Goal: Task Accomplishment & Management: Use online tool/utility

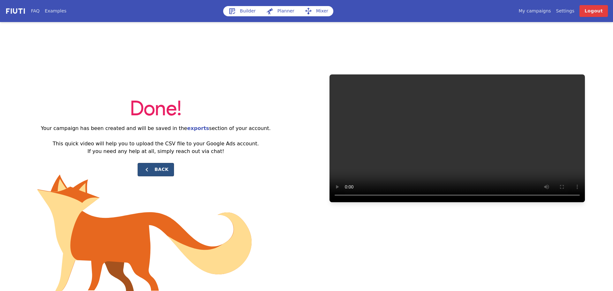
click at [152, 163] on button "Back" at bounding box center [156, 169] width 36 height 13
click at [23, 13] on img at bounding box center [15, 10] width 21 height 7
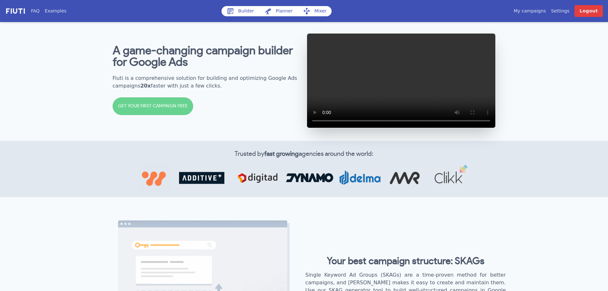
click at [234, 14] on icon at bounding box center [231, 11] width 8 height 8
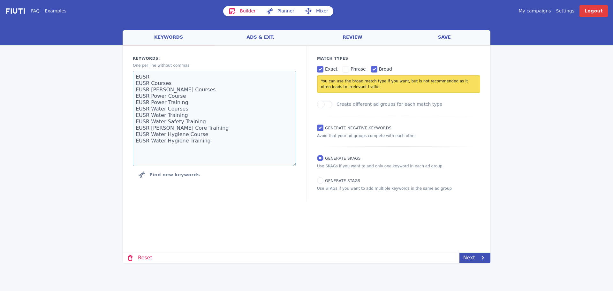
click at [183, 109] on textarea "EUSR EUSR Courses EUSR [PERSON_NAME] Courses EUSR Power Course EUSR Power Train…" at bounding box center [214, 118] width 163 height 95
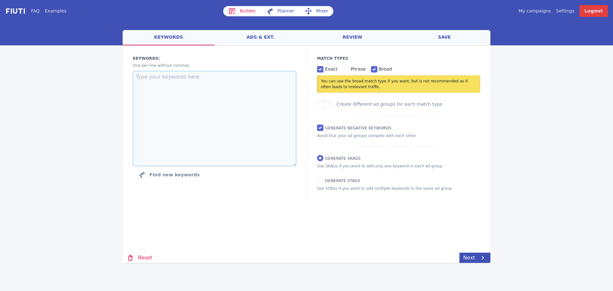
paste textarea "Wooden Acoustic Panels Acoustic Wall Panels acoustic slat wood wall panels wood…"
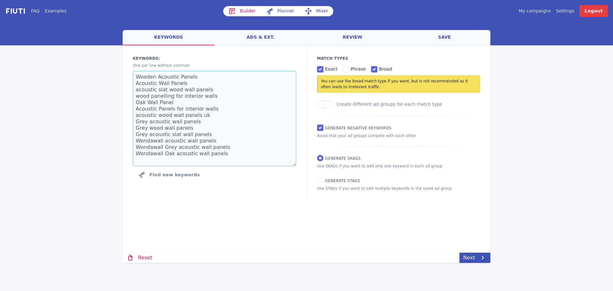
type textarea "Wooden Acoustic Panels Acoustic Wall Panels acoustic slat wood wall panels wood…"
click at [371, 71] on input "broad" at bounding box center [374, 69] width 6 height 6
checkbox input "false"
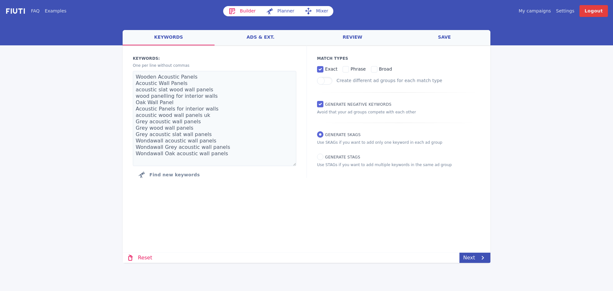
click at [350, 68] on span "phrase" at bounding box center [357, 68] width 15 height 5
click at [349, 68] on input "phrase" at bounding box center [345, 69] width 6 height 6
checkbox input "true"
click at [199, 145] on textarea "Wooden Acoustic Panels Acoustic Wall Panels acoustic slat wood wall panels wood…" at bounding box center [214, 118] width 163 height 95
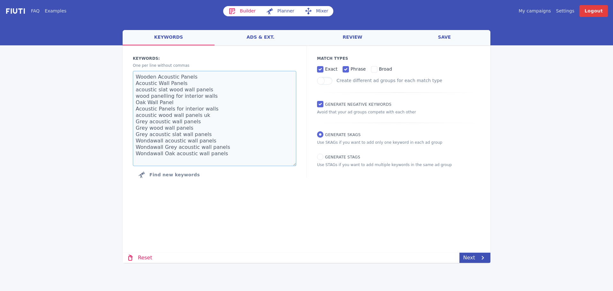
paste textarea "Wondawall Wooden acoustic wall panels Wondawall Oak wall panels Wondawall Oak I…"
type textarea "Wooden Acoustic Panels Acoustic Wall Panels acoustic slat wood wall panels wood…"
click at [467, 255] on link "Next" at bounding box center [474, 257] width 31 height 10
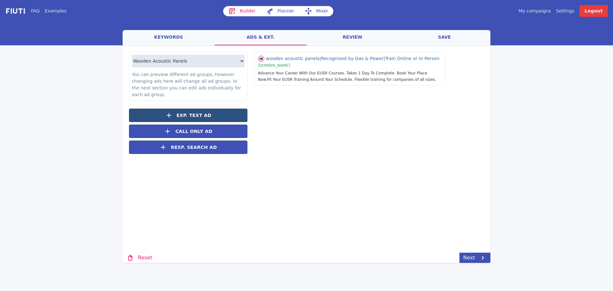
click at [201, 112] on span "Exp. Text Ad" at bounding box center [193, 115] width 35 height 7
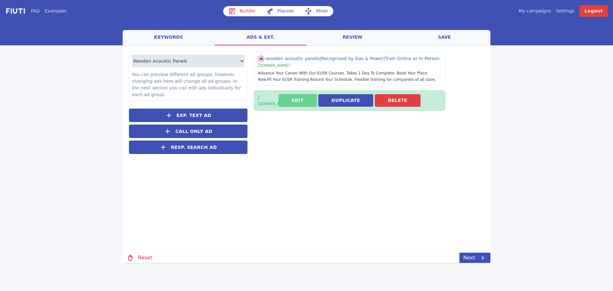
click at [304, 104] on button "Edit" at bounding box center [298, 100] width 38 height 12
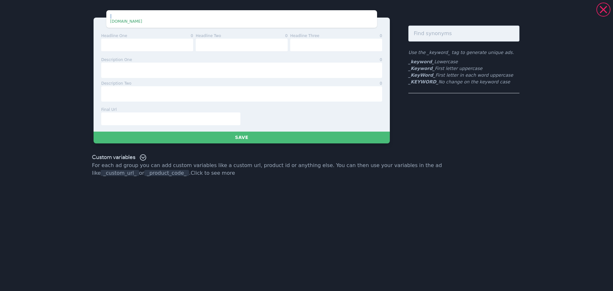
click at [383, 18] on div "headline one 0 headline two 0 headline three 0 description one 0 description tw…" at bounding box center [241, 75] width 296 height 114
click at [598, 10] on icon at bounding box center [603, 9] width 13 height 13
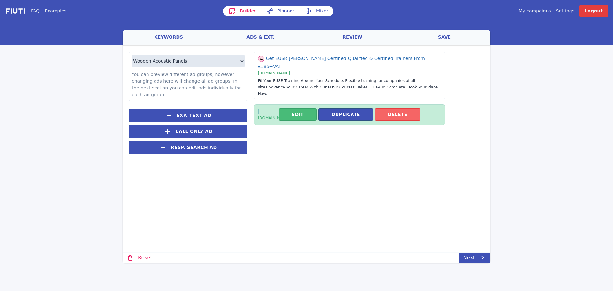
click at [402, 108] on button "Delete" at bounding box center [398, 114] width 46 height 12
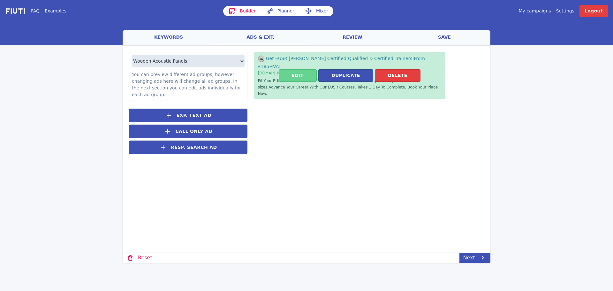
click at [304, 69] on button "Edit" at bounding box center [298, 75] width 38 height 12
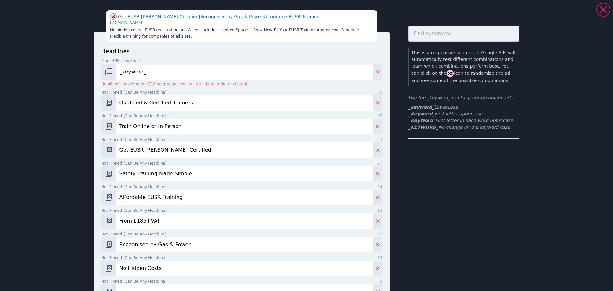
click at [169, 75] on input "_keyword_" at bounding box center [244, 72] width 257 height 16
click at [161, 105] on input "Qualified & Certified Trainers" at bounding box center [244, 102] width 257 height 15
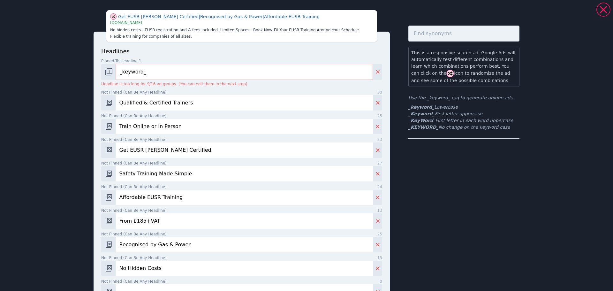
click at [161, 105] on input "Qualified & Certified Trainers" at bounding box center [244, 102] width 257 height 15
click at [216, 101] on input "Qualified & Certified Trainers" at bounding box center [244, 102] width 257 height 15
type input "E"
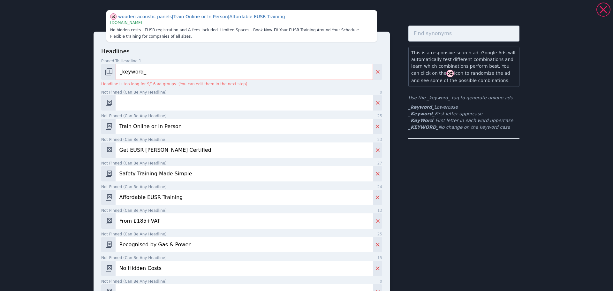
type input "X"
type input "Excellent customer reviews"
click at [132, 130] on input "Train Online or In Person" at bounding box center [244, 126] width 257 height 15
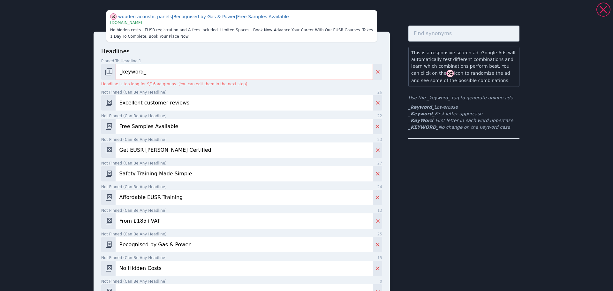
type input "Free Samples Available"
click at [129, 147] on input "Get EUSR [PERSON_NAME] Certified" at bounding box center [244, 149] width 257 height 15
paste input "Nationwide Delivery Across the [GEOGRAPHIC_DATA]"
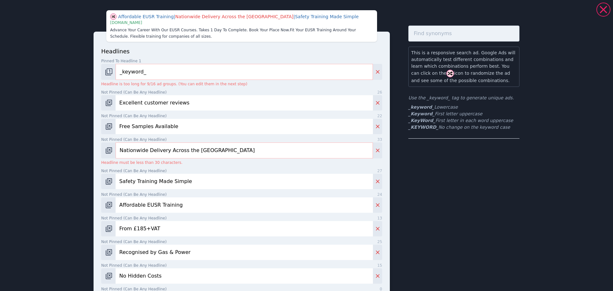
drag, startPoint x: 142, startPoint y: 151, endPoint x: 93, endPoint y: 149, distance: 49.2
click at [93, 149] on div "headlines Pinned to headline 1 10 _keyword_ Headline is too long for 9/16 ad gr…" at bounding box center [241, 258] width 296 height 452
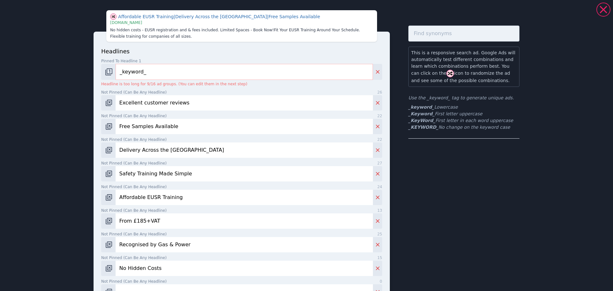
type input "Delivery Across the [GEOGRAPHIC_DATA]"
click at [162, 173] on input "Safety Training Made Simple" at bounding box center [244, 173] width 257 height 15
type input "At Excellent Prices"
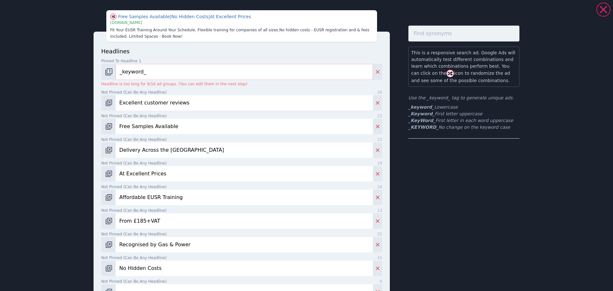
click at [149, 205] on div "headlines Pinned to headline 1 10 _keyword_ Headline is too long for 9/16 ad gr…" at bounding box center [241, 196] width 281 height 299
click at [147, 198] on input "Affordable EUSR Training" at bounding box center [244, 197] width 257 height 15
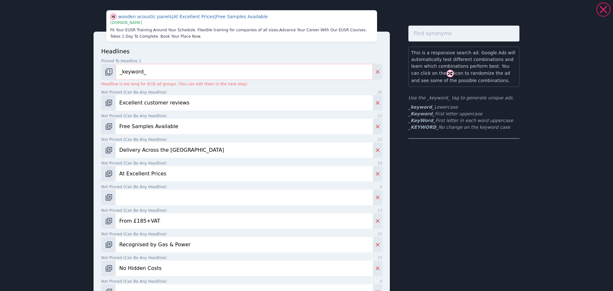
click at [168, 228] on input "From £185+VAT" at bounding box center [244, 220] width 257 height 15
click at [181, 253] on div "headlines Pinned to headline 1 10 _keyword_ Headline is too long for 9/16 ad gr…" at bounding box center [241, 196] width 281 height 299
click at [179, 252] on div "headlines Pinned to headline 1 10 _keyword_ Headline is too long for 9/16 ad gr…" at bounding box center [241, 196] width 281 height 299
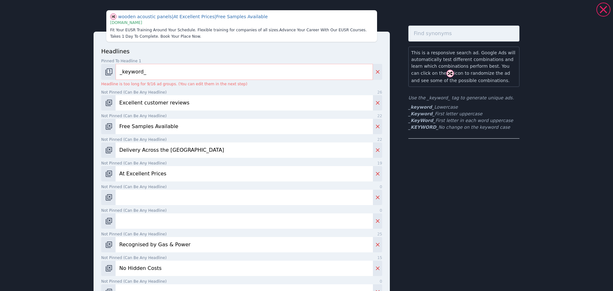
click at [179, 250] on input "Recognised by Gas & Power" at bounding box center [244, 244] width 257 height 15
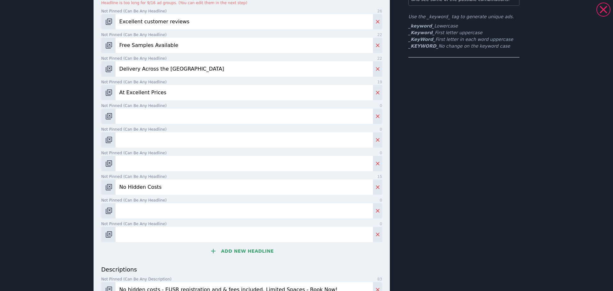
scroll to position [96, 0]
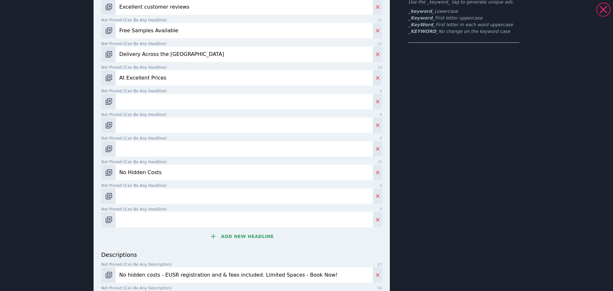
click at [135, 166] on input "No Hidden Costs" at bounding box center [244, 172] width 257 height 15
click at [122, 96] on input "Not pinned (Can be any headline) 0" at bounding box center [244, 101] width 257 height 15
type input "Over 10 years experience"
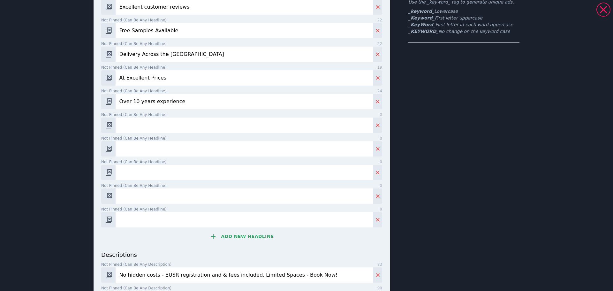
click at [158, 77] on input "At Excellent Prices" at bounding box center [244, 77] width 257 height 15
click at [152, 51] on input "Delivery Across the [GEOGRAPHIC_DATA]" at bounding box center [244, 54] width 257 height 15
click at [150, 26] on input "Free Samples Available" at bounding box center [244, 30] width 257 height 15
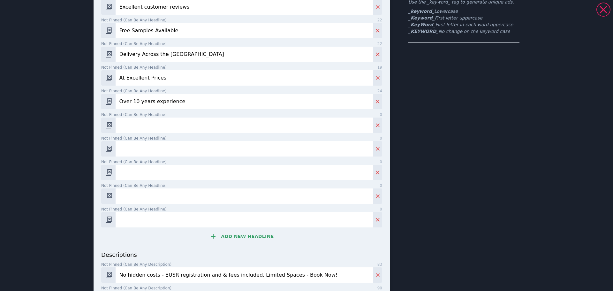
click at [150, 26] on input "Free Samples Available" at bounding box center [244, 30] width 257 height 15
click at [145, 103] on input "Over 10 years experience" at bounding box center [244, 101] width 257 height 15
click at [130, 37] on input "Not pinned (Can be any headline) 0" at bounding box center [244, 30] width 257 height 15
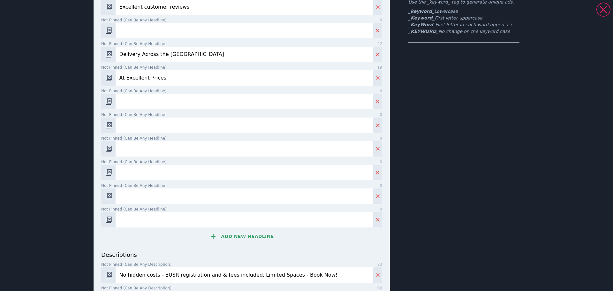
paste input "Over 10 years experience"
type input "Over 10 years experience"
click at [132, 115] on span "Not pinned (Can be any headline)" at bounding box center [133, 115] width 65 height 6
click at [132, 117] on input "Not pinned (Can be any headline) 0" at bounding box center [244, 124] width 257 height 15
click at [133, 101] on input "Not pinned (Can be any headline) 0" at bounding box center [244, 101] width 257 height 15
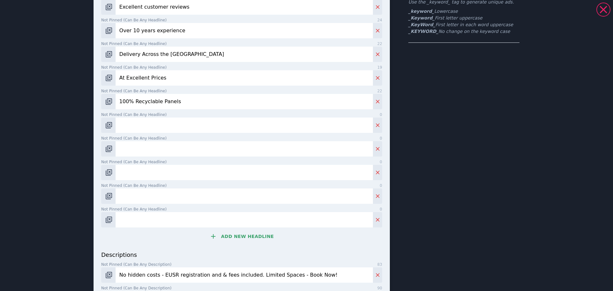
type input "100% Recyclable Panels"
click at [130, 116] on span "Not pinned (Can be any headline)" at bounding box center [133, 115] width 65 height 6
click at [130, 117] on input "Not pinned (Can be any headline) 0" at bounding box center [244, 124] width 257 height 15
click at [131, 127] on input "Not pinned (Can be any headline) 0" at bounding box center [244, 124] width 257 height 15
type input "Buy Now, Pay later Options"
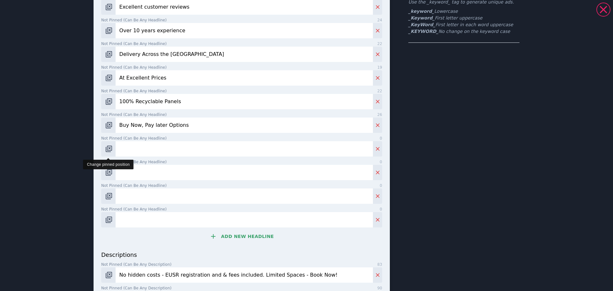
click at [110, 148] on img "Change pinned position" at bounding box center [109, 149] width 8 height 8
click at [125, 150] on input "Pinned to headline 1 0" at bounding box center [244, 148] width 257 height 15
click at [116, 147] on input "Pinned to headline 1 0" at bounding box center [244, 148] width 257 height 15
click at [107, 140] on span "Pinned to headline 1" at bounding box center [121, 138] width 40 height 6
click at [116, 141] on input "Pinned to headline 1 0" at bounding box center [244, 148] width 257 height 15
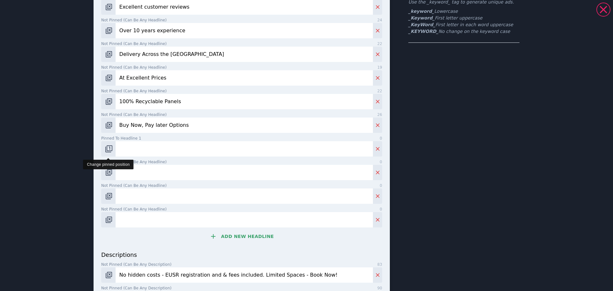
click at [106, 146] on img "Change pinned position" at bounding box center [109, 149] width 8 height 8
click at [105, 152] on img "Change pinned position" at bounding box center [109, 149] width 8 height 8
click at [165, 151] on input "Not pinned (Can be any headline) 0" at bounding box center [244, 148] width 257 height 15
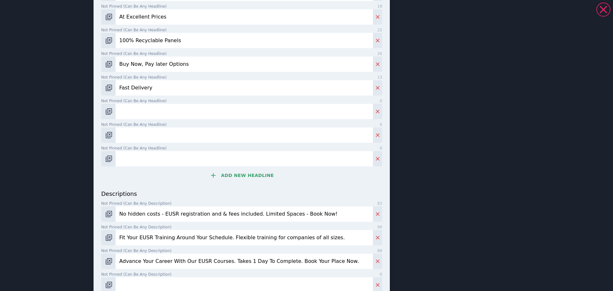
scroll to position [160, 0]
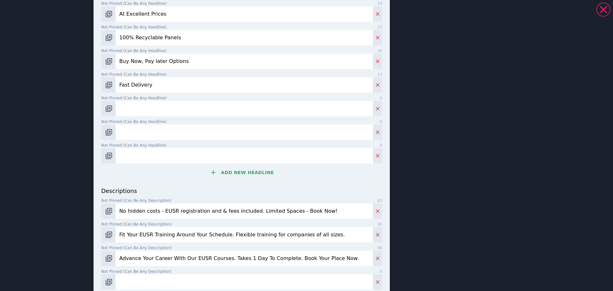
type input "Fast Delivery"
click at [138, 102] on input "Not pinned (Can be any headline) 0" at bounding box center [244, 108] width 257 height 15
type input "Sale Now On"
click at [222, 132] on input "Not pinned (Can be any headline) 0" at bounding box center [244, 131] width 257 height 15
type input "Elevate Your Space"
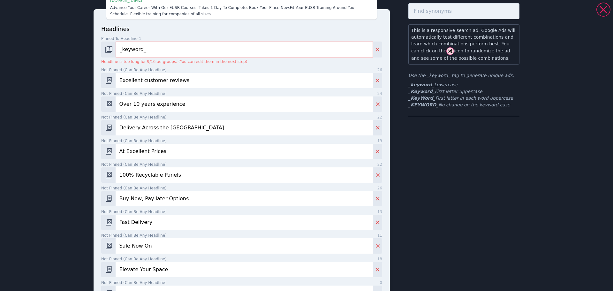
scroll to position [0, 0]
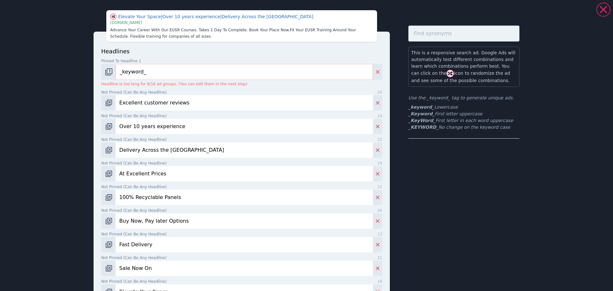
click at [153, 91] on span "Not pinned (Can be any headline)" at bounding box center [133, 92] width 65 height 6
click at [153, 95] on input "Excellent customer reviews" at bounding box center [244, 102] width 257 height 15
click at [149, 107] on input "Excellent customer reviews" at bounding box center [244, 102] width 257 height 15
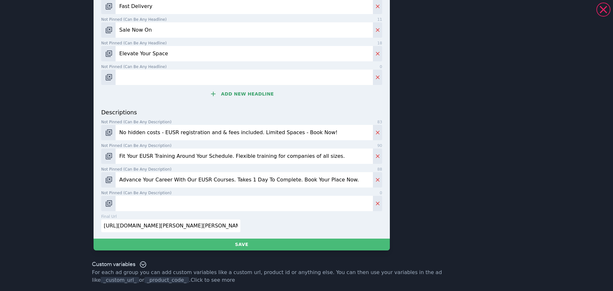
scroll to position [239, 0]
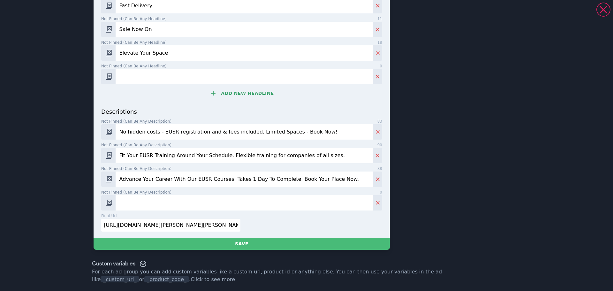
click at [136, 130] on input "No hidden costs - EUSR registration and & fees included. Limited Spaces - Book …" at bounding box center [244, 131] width 257 height 15
paste input "reduce echo with acoustic wood panels"
type input "reduce echo with acoustic wood panels - each panel is made from sustainable mat…"
click at [151, 158] on input "Fit Your EUSR Training Around Your Schedule. Flexible training for companies of…" at bounding box center [244, 155] width 257 height 15
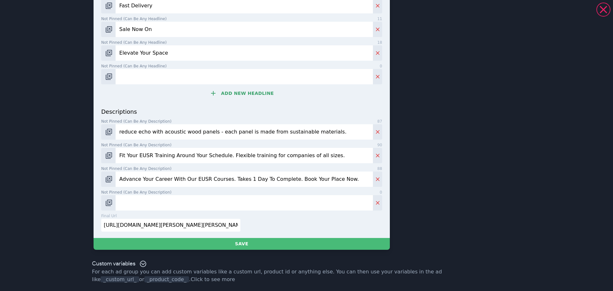
click at [151, 158] on input "Fit Your EUSR Training Around Your Schedule. Flexible training for companies of…" at bounding box center [244, 155] width 257 height 15
type input "T"
click at [173, 154] on input "these acoustic panels are easy to install" at bounding box center [244, 155] width 257 height 15
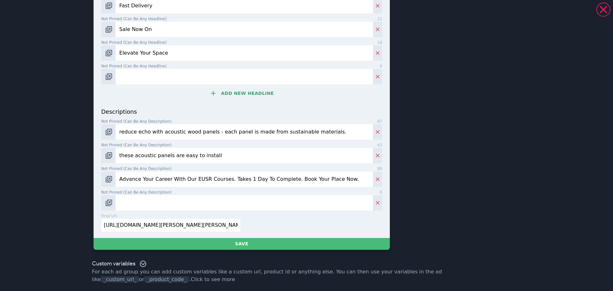
click at [176, 152] on input "these acoustic panels are easy to install" at bounding box center [244, 155] width 257 height 15
drag, startPoint x: 174, startPoint y: 157, endPoint x: 185, endPoint y: 157, distance: 10.9
click at [185, 157] on input "these acoustic panels are easy to install" at bounding box center [244, 155] width 257 height 15
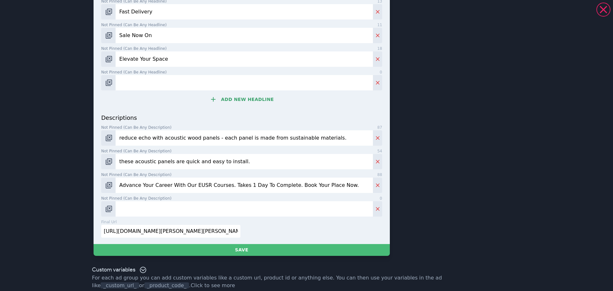
click at [213, 154] on input "these acoustic panels are quick and easy to install." at bounding box center [244, 161] width 257 height 15
click at [126, 157] on input "these acoustic panels are quick and easy to install." at bounding box center [244, 161] width 257 height 15
click at [118, 154] on input "these acoustic panels are quick and easy to install." at bounding box center [244, 161] width 257 height 15
click at [117, 154] on input "these acoustic panels are quick and easy to install." at bounding box center [244, 161] width 257 height 15
paste input "uxury acoustic wood panels to elevate any room."
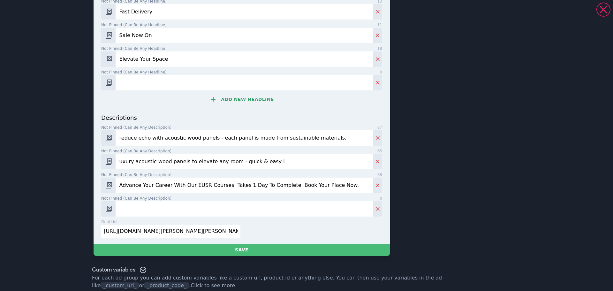
scroll to position [239, 0]
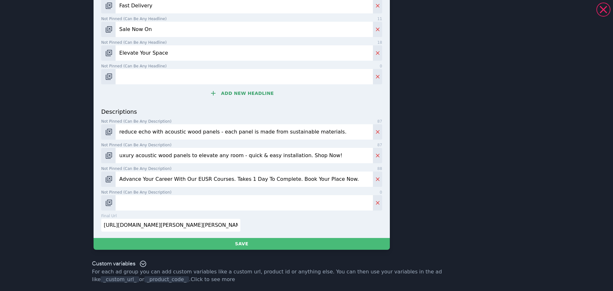
click at [215, 170] on label "Not pinned (Can be any description) 88" at bounding box center [241, 169] width 281 height 6
click at [215, 171] on input "Advance Your Career With Our EUSR Courses. Takes 1 Day To Complete. Book Your P…" at bounding box center [244, 178] width 257 height 15
click at [116, 157] on input "uxury acoustic wood panels to elevate any room - quick & easy installation. Sho…" at bounding box center [244, 155] width 257 height 15
type input "Luxury acoustic wood panels to elevate any room - quick & easy installation. Sh…"
click at [258, 219] on div "final url 78 [URL][DOMAIN_NAME][PERSON_NAME][PERSON_NAME]" at bounding box center [240, 225] width 283 height 24
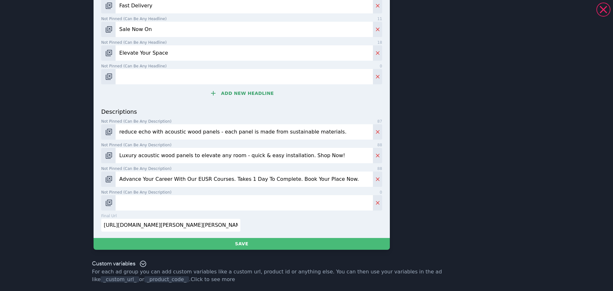
click at [253, 182] on input "Advance Your Career With Our EUSR Courses. Takes 1 Day To Complete. Book Your P…" at bounding box center [244, 178] width 257 height 15
click at [255, 182] on input "Advance Your Career With Our EUSR Courses. Takes 1 Day To Complete. Book Your P…" at bounding box center [244, 178] width 257 height 15
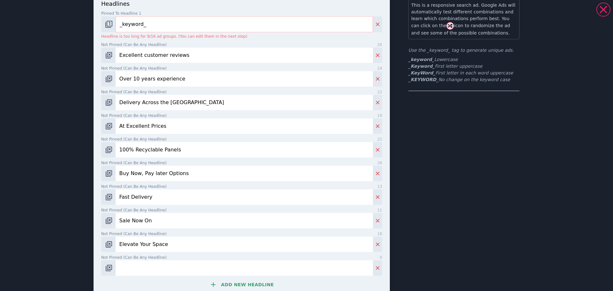
scroll to position [0, 0]
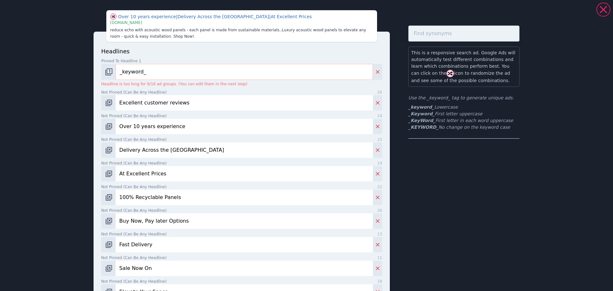
click at [160, 127] on input "Over 10 years experience" at bounding box center [244, 126] width 257 height 15
click at [157, 108] on input "Excellent customer reviews" at bounding box center [244, 102] width 257 height 15
click at [155, 107] on input "Excellent customer reviews" at bounding box center [244, 102] width 257 height 15
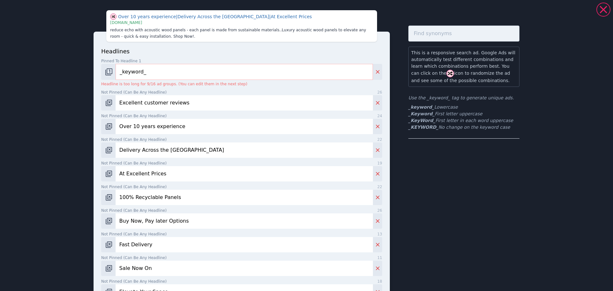
click at [169, 128] on input "Over 10 years experience" at bounding box center [244, 126] width 257 height 15
click at [163, 150] on input "Delivery Across the [GEOGRAPHIC_DATA]" at bounding box center [244, 149] width 257 height 15
click at [162, 150] on input "Delivery Across the [GEOGRAPHIC_DATA]" at bounding box center [244, 149] width 257 height 15
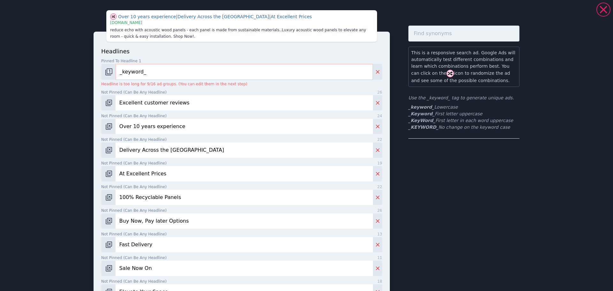
click at [162, 150] on input "Delivery Across the [GEOGRAPHIC_DATA]" at bounding box center [244, 149] width 257 height 15
click at [139, 175] on input "At Excellent Prices" at bounding box center [244, 173] width 257 height 15
click at [132, 196] on input "100% Recyclable Panels" at bounding box center [244, 197] width 257 height 15
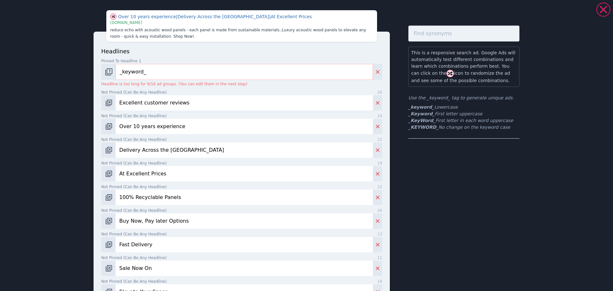
click at [132, 196] on input "100% Recyclable Panels" at bounding box center [244, 197] width 257 height 15
click at [132, 195] on input "100% Recyclable Panels" at bounding box center [244, 197] width 257 height 15
click at [147, 221] on input "Buy Now, Pay later Options" at bounding box center [244, 220] width 257 height 15
click at [148, 221] on input "Buy Now, Pay later Options" at bounding box center [244, 220] width 257 height 15
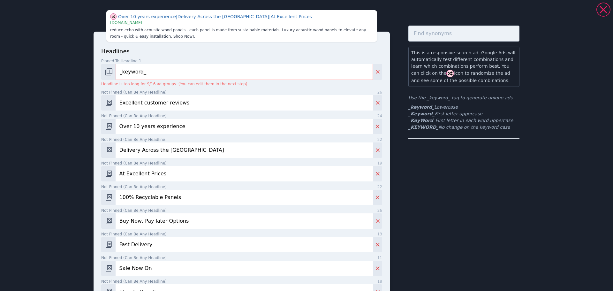
click at [163, 247] on input "Fast Delivery" at bounding box center [244, 244] width 257 height 15
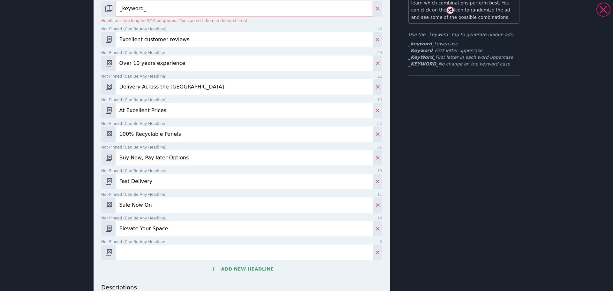
scroll to position [64, 0]
click at [142, 202] on input "Sale Now On" at bounding box center [244, 204] width 257 height 15
click at [133, 228] on input "Elevate Your Space" at bounding box center [244, 227] width 257 height 15
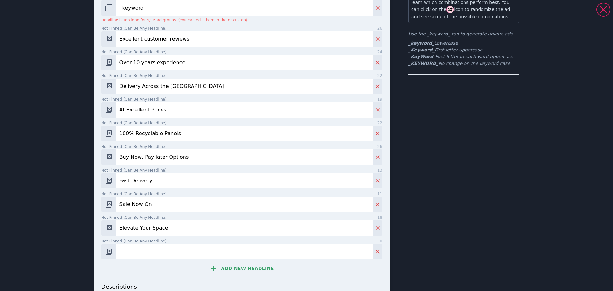
click at [133, 228] on input "Elevate Your Space" at bounding box center [244, 227] width 257 height 15
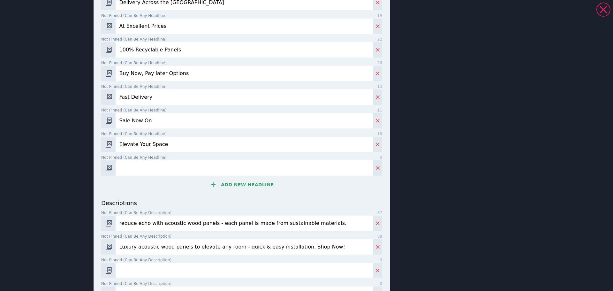
scroll to position [239, 0]
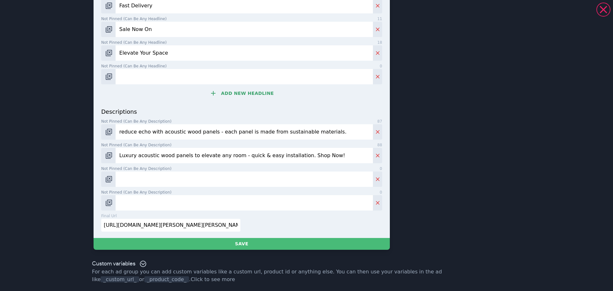
click at [156, 133] on input "reduce echo with acoustic wood panels - each panel is made from sustainable mat…" at bounding box center [244, 131] width 257 height 15
click at [242, 157] on input "Luxury acoustic wood panels to elevate any room - quick & easy installation. Sh…" at bounding box center [244, 155] width 257 height 15
click at [143, 184] on input "Not pinned (Can be any description) 0" at bounding box center [244, 178] width 257 height 15
paste input "Luxury acoustic panels that make every conversation, movie, or music session fe…"
type input "Luxury acoustic panels that make every conversation, movie, or music session fe…"
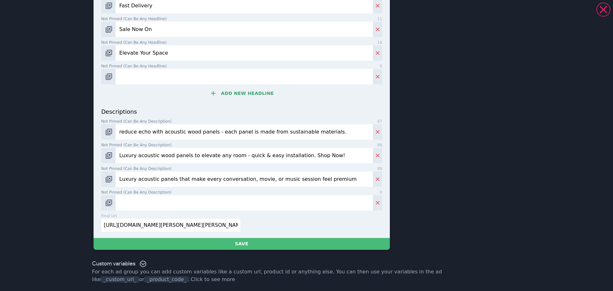
click at [243, 147] on label "Not pinned (Can be any description) 88" at bounding box center [241, 145] width 281 height 6
click at [243, 148] on input "Luxury acoustic wood panels to elevate any room - quick & easy installation. Sh…" at bounding box center [244, 155] width 257 height 15
click at [230, 157] on input "Luxury acoustic wood panels to elevate any room - quick & easy installation. Sh…" at bounding box center [244, 155] width 257 height 15
drag, startPoint x: 234, startPoint y: 155, endPoint x: 220, endPoint y: 157, distance: 14.2
click at [258, 156] on input "Luxury acoustic wood panels to elevate any room - quick & easy installation. Sh…" at bounding box center [244, 155] width 257 height 15
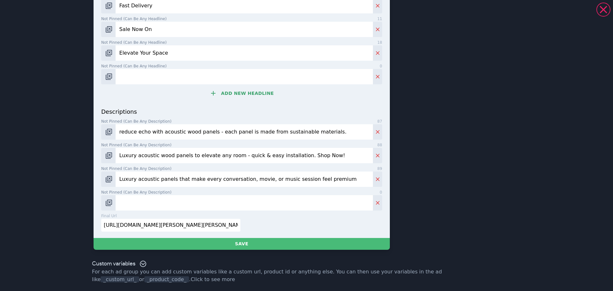
click at [219, 157] on input "Luxury acoustic wood panels to elevate any room - quick & easy installation. Sh…" at bounding box center [244, 155] width 257 height 15
click at [227, 157] on input "Luxury acoustic wood panels to elevate any room - quick & easy installation. Sh…" at bounding box center [244, 155] width 257 height 15
drag, startPoint x: 227, startPoint y: 157, endPoint x: 221, endPoint y: 163, distance: 8.1
click at [220, 165] on div "descriptions Not pinned (Can be any description) 87 reduce echo with acoustic w…" at bounding box center [241, 158] width 281 height 103
drag, startPoint x: 228, startPoint y: 157, endPoint x: 340, endPoint y: 162, distance: 111.5
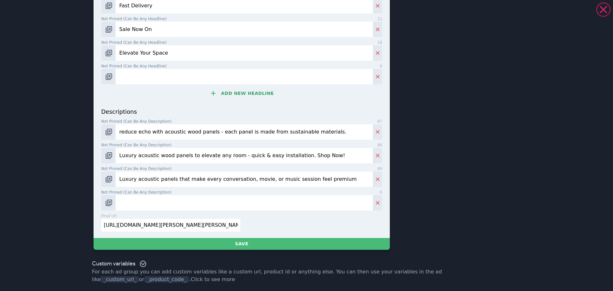
click at [340, 162] on input "Luxury acoustic wood panels to elevate any room - quick & easy installation. Sh…" at bounding box center [244, 155] width 257 height 15
paste input "Get Your Luxury Panels Delivered Fast"
click at [227, 154] on input "Luxury acoustic wood panels to elevate any roomGet Your Luxury Panels Delivered…" at bounding box center [244, 155] width 257 height 15
click at [228, 155] on input "Luxury acoustic wood panels to elevate any room Get Your Luxury Panels Delivere…" at bounding box center [244, 155] width 257 height 15
click at [265, 157] on input "Luxury acoustic wood panels to elevate any room. Get Your Luxury Panels Deliver…" at bounding box center [244, 155] width 257 height 15
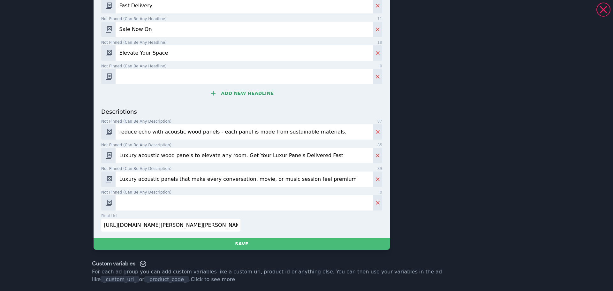
drag, startPoint x: 207, startPoint y: 162, endPoint x: 177, endPoint y: 172, distance: 31.3
click at [179, 172] on input "Luxury acoustic panels that make every conversation, movie, or music session fe…" at bounding box center [244, 178] width 257 height 15
click at [322, 154] on input "Luxury acoustic wood panels to elevate any room. Get Your Luxur Panels Delivere…" at bounding box center [244, 155] width 257 height 15
click at [263, 153] on input "Luxury acoustic wood panels to elevate any room. Get Your Luxur Panels Delivere…" at bounding box center [244, 155] width 257 height 15
drag, startPoint x: 231, startPoint y: 156, endPoint x: 350, endPoint y: 157, distance: 118.7
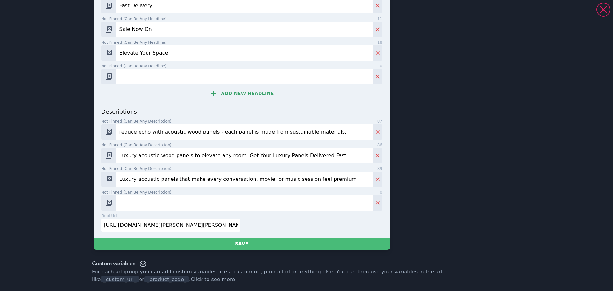
click at [350, 158] on input "Luxury acoustic wood panels to elevate any room. Get Your Luxury Panels Deliver…" at bounding box center [244, 155] width 257 height 15
click at [160, 155] on input "Luxury acoustic wood panels to elevate any room. Hurry, Limited Stock Available!" at bounding box center [244, 155] width 257 height 15
paste input "Every Room Deserves Perfect Sound & Style"
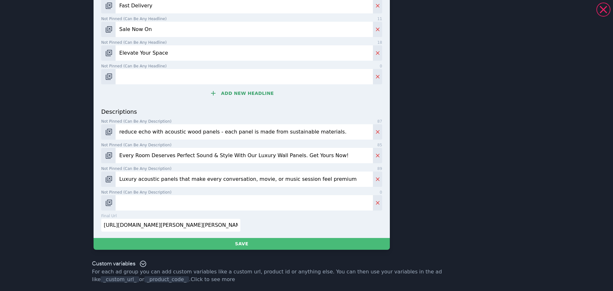
type input "Every Room Deserves Perfect Sound & Style With Our Luxury Wall Panels. Get Your…"
click at [175, 130] on input "reduce echo with acoustic wood panels - each panel is made from sustainable mat…" at bounding box center [244, 131] width 257 height 15
paste input "Sustainably crafted wooden panels delivered fast across the [GEOGRAPHIC_DATA]. …"
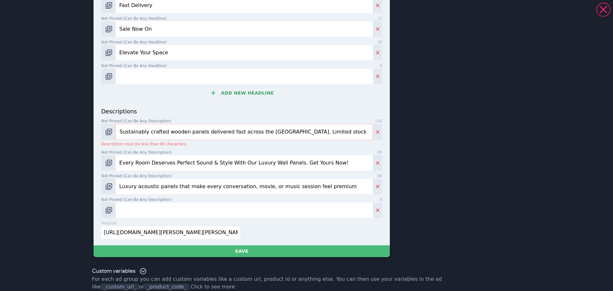
click at [171, 133] on input "Sustainably crafted wooden panels delivered fast across the [GEOGRAPHIC_DATA]. …" at bounding box center [244, 132] width 257 height 16
click at [235, 133] on input "Sustainably crafted wooden panels delivered fast across the [GEOGRAPHIC_DATA]. …" at bounding box center [244, 132] width 257 height 16
drag, startPoint x: 258, startPoint y: 132, endPoint x: 363, endPoint y: 135, distance: 104.4
click at [366, 137] on input "Sustainably crafted wooden panels delivered fast across the [GEOGRAPHIC_DATA]. …" at bounding box center [244, 132] width 257 height 16
click at [293, 130] on input "Sustainably crafted wooden panels delivered fast across the [GEOGRAPHIC_DATA]. …" at bounding box center [244, 132] width 257 height 16
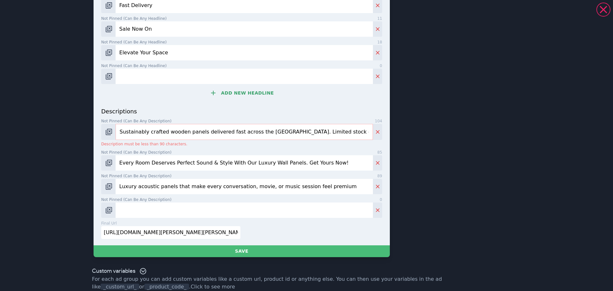
drag, startPoint x: 298, startPoint y: 133, endPoint x: 261, endPoint y: 135, distance: 36.4
click at [261, 135] on input "Sustainably crafted wooden panels delivered fast across the [GEOGRAPHIC_DATA]. …" at bounding box center [244, 132] width 257 height 16
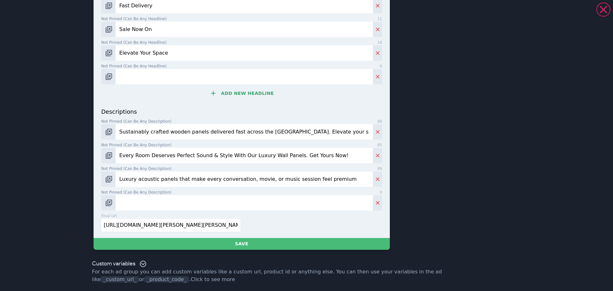
type input "Sustainably crafted wooden panels delivered fast across the [GEOGRAPHIC_DATA]. …"
click at [281, 151] on input "Every Room Deserves Perfect Sound & Style With Our Luxury Wall Panels. Get Your…" at bounding box center [244, 155] width 257 height 15
click at [258, 181] on input "Luxury acoustic panels that make every conversation, movie, or music session fe…" at bounding box center [244, 178] width 257 height 15
click at [239, 183] on input "Luxury acoustic panels that make every conversation, movie, or music session fe…" at bounding box center [244, 178] width 257 height 15
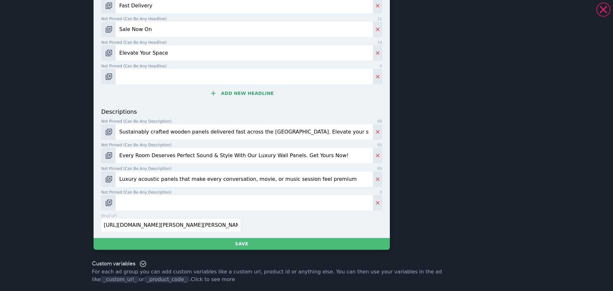
click at [165, 219] on input "[URL][DOMAIN_NAME][PERSON_NAME][PERSON_NAME]" at bounding box center [170, 225] width 139 height 13
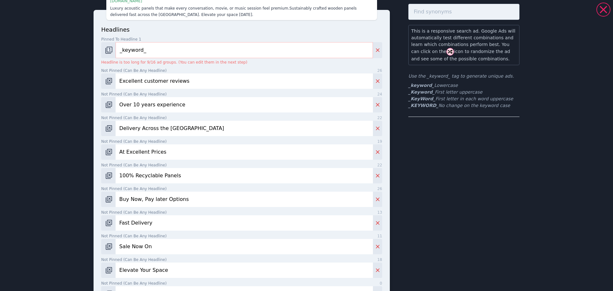
scroll to position [0, 0]
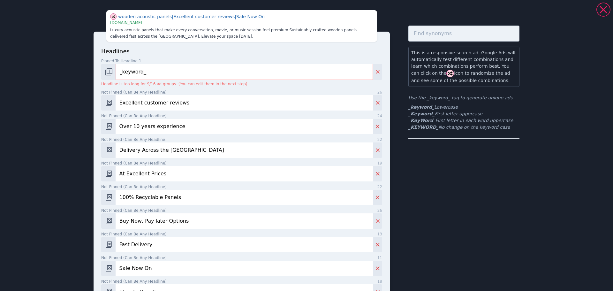
click at [142, 104] on input "Excellent customer reviews" at bounding box center [244, 102] width 257 height 15
click at [162, 125] on input "Over 10 years experience" at bounding box center [244, 126] width 257 height 15
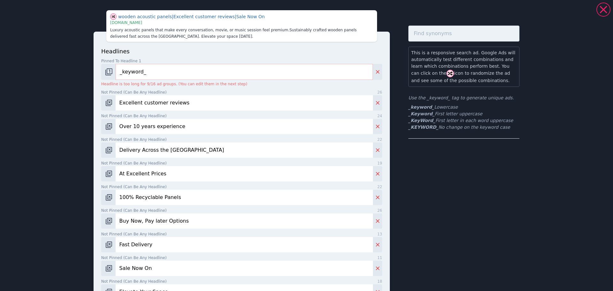
click at [162, 125] on input "Over 10 years experience" at bounding box center [244, 126] width 257 height 15
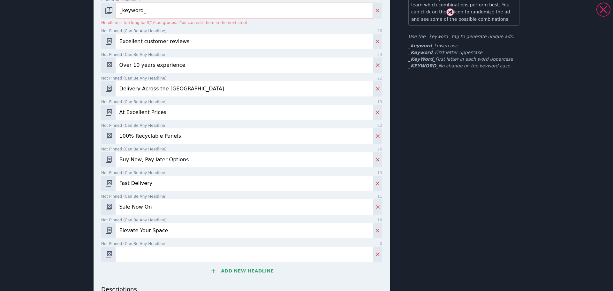
scroll to position [64, 0]
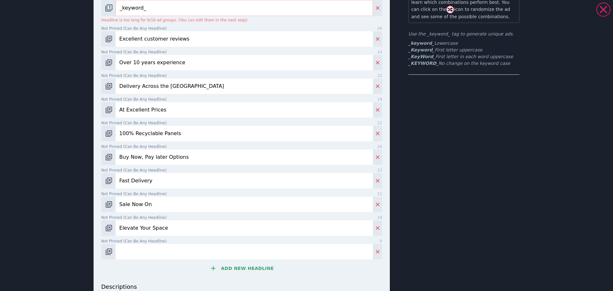
click at [139, 87] on input "Delivery Across the [GEOGRAPHIC_DATA]" at bounding box center [244, 85] width 257 height 15
click at [164, 111] on input "At Excellent Prices" at bounding box center [244, 109] width 257 height 15
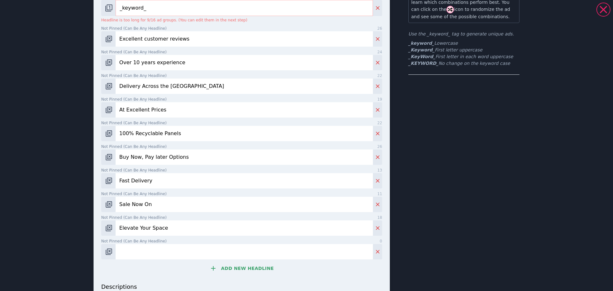
click at [164, 111] on input "At Excellent Prices" at bounding box center [244, 109] width 257 height 15
click at [156, 138] on input "100% Recyclable Panels" at bounding box center [244, 133] width 257 height 15
click at [159, 160] on input "Buy Now, Pay later Options" at bounding box center [244, 156] width 257 height 15
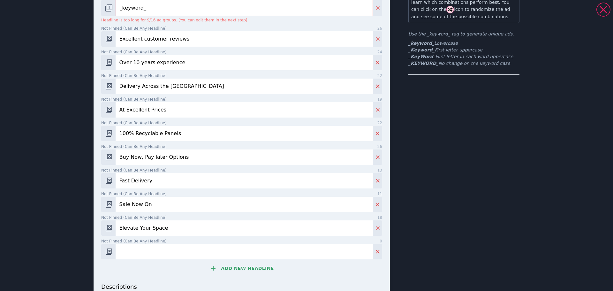
click at [159, 160] on input "Buy Now, Pay later Options" at bounding box center [244, 156] width 257 height 15
click at [155, 186] on input "Fast Delivery" at bounding box center [244, 180] width 257 height 15
click at [155, 185] on input "Fast Delivery" at bounding box center [244, 180] width 257 height 15
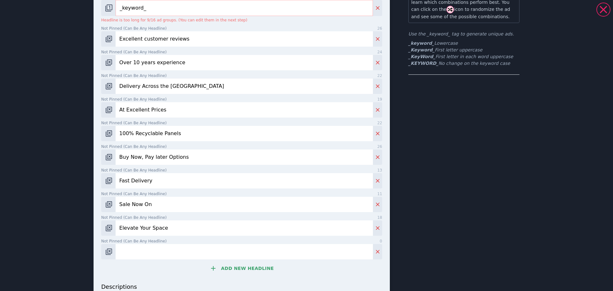
click at [152, 206] on input "Sale Now On" at bounding box center [244, 204] width 257 height 15
click at [138, 229] on input "Elevate Your Space" at bounding box center [244, 227] width 257 height 15
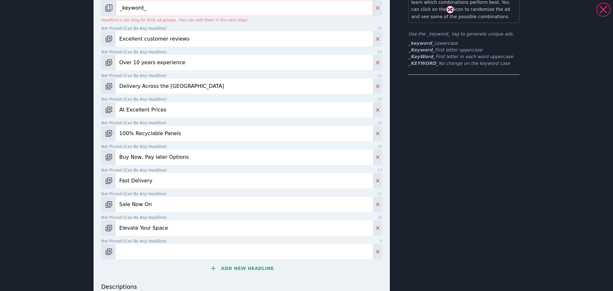
click at [138, 229] on input "Elevate Your Space" at bounding box center [244, 227] width 257 height 15
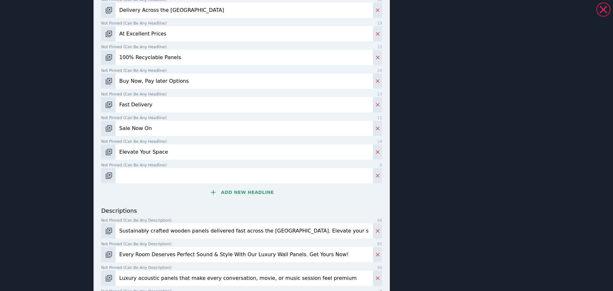
scroll to position [239, 0]
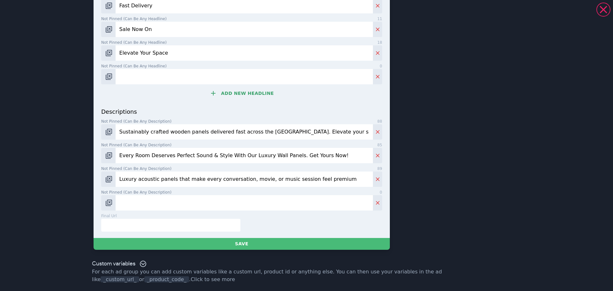
click at [129, 132] on input "Sustainably crafted wooden panels delivered fast across the [GEOGRAPHIC_DATA]. …" at bounding box center [244, 131] width 257 height 15
click at [155, 130] on input "Sustainably crafted wooden panels delivered fast across the [GEOGRAPHIC_DATA]. …" at bounding box center [244, 131] width 257 height 15
click at [145, 133] on input "Sustainably crafted wooden panels delivered fast across the [GEOGRAPHIC_DATA]. …" at bounding box center [244, 131] width 257 height 15
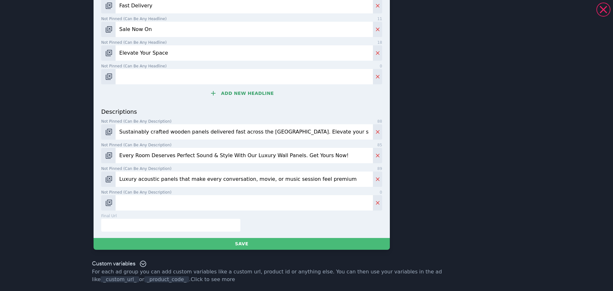
click at [144, 133] on input "Sustainably crafted wooden panels delivered fast across the [GEOGRAPHIC_DATA]. …" at bounding box center [244, 131] width 257 height 15
click at [145, 131] on input "Sustainably crafted wooden panels delivered fast across the [GEOGRAPHIC_DATA]. …" at bounding box center [244, 131] width 257 height 15
click at [162, 131] on input "Sustainably Crafted wooden panels delivered fast across the [GEOGRAPHIC_DATA]. …" at bounding box center [244, 131] width 257 height 15
click at [163, 132] on input "Sustainably Crafted wooden panels delivered fast across the [GEOGRAPHIC_DATA]. …" at bounding box center [244, 131] width 257 height 15
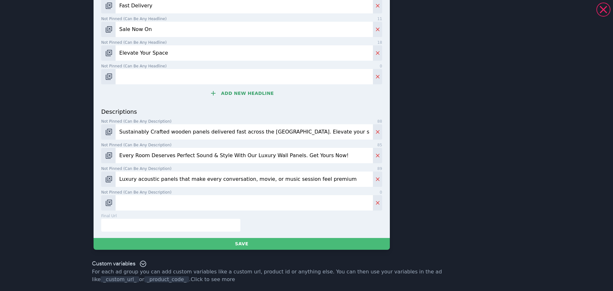
click at [163, 132] on input "Sustainably Crafted wooden panels delivered fast across the [GEOGRAPHIC_DATA]. …" at bounding box center [244, 131] width 257 height 15
click at [184, 134] on input "Sustainably Crafted Wooden panels delivered fast across the [GEOGRAPHIC_DATA]. …" at bounding box center [244, 131] width 257 height 15
click at [199, 132] on input "Sustainably Crafted Wooden Panels delivered fast across the [GEOGRAPHIC_DATA]. …" at bounding box center [244, 131] width 257 height 15
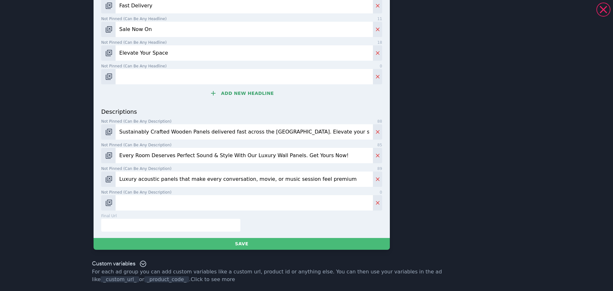
click at [198, 132] on input "Sustainably Crafted Wooden Panels delivered fast across the [GEOGRAPHIC_DATA]. …" at bounding box center [244, 131] width 257 height 15
click at [199, 132] on input "Sustainably Crafted Wooden Panels delivered fast across the [GEOGRAPHIC_DATA]. …" at bounding box center [244, 131] width 257 height 15
click at [200, 132] on input "Sustainably Crafted Wooden Panels delivered fast across the [GEOGRAPHIC_DATA]. …" at bounding box center [244, 131] width 257 height 15
click at [222, 132] on input "Sustainably Crafted Wooden Panels Delivered fast across the [GEOGRAPHIC_DATA]. …" at bounding box center [244, 131] width 257 height 15
click at [233, 133] on input "Sustainably Crafted Wooden Panels Delivered Fast across the [GEOGRAPHIC_DATA]. …" at bounding box center [244, 131] width 257 height 15
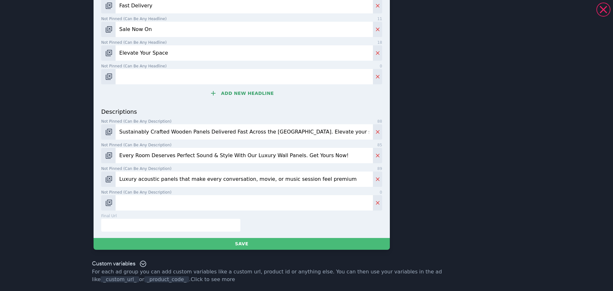
click at [284, 132] on input "Sustainably Crafted Wooden Panels Delivered Fast Across the [GEOGRAPHIC_DATA]. …" at bounding box center [244, 131] width 257 height 15
click at [293, 132] on input "Sustainably Crafted Wooden Panels Delivered Fast Across the [GEOGRAPHIC_DATA]. …" at bounding box center [244, 131] width 257 height 15
click at [309, 132] on input "Sustainably Crafted Wooden Panels Delivered Fast Across the [GEOGRAPHIC_DATA]. …" at bounding box center [244, 131] width 257 height 15
type input "Sustainably Crafted Wooden Panels Delivered Fast Across the [GEOGRAPHIC_DATA]. …"
click at [133, 177] on input "Luxury acoustic panels that make every conversation, movie, or music session fe…" at bounding box center [244, 178] width 257 height 15
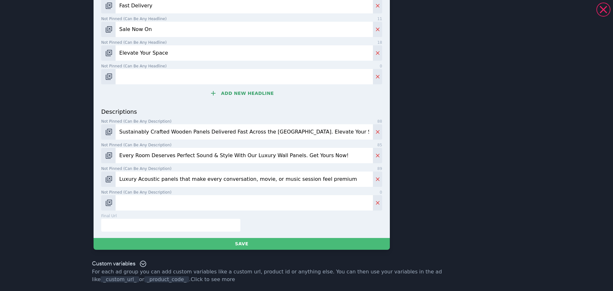
click at [154, 179] on input "Luxury Acoustic panels that make every conversation, movie, or music session fe…" at bounding box center [244, 178] width 257 height 15
click at [155, 179] on input "Luxury Acoustic panels that make every conversation, movie, or music session fe…" at bounding box center [244, 178] width 257 height 15
click at [170, 180] on input "Luxury Acoustic Panels that make every conversation, movie, or music session fe…" at bounding box center [244, 178] width 257 height 15
click at [183, 180] on input "Luxury Acoustic Panels That make every conversation, movie, or music session fe…" at bounding box center [244, 178] width 257 height 15
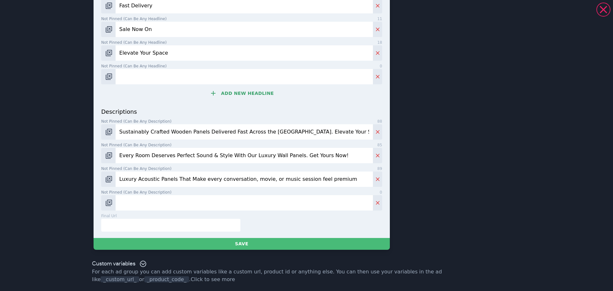
click at [194, 180] on input "Luxury Acoustic Panels That Make every conversation, movie, or music session fe…" at bounding box center [244, 178] width 257 height 15
click at [208, 179] on input "Luxury Acoustic Panels That Make Every conversation, movie, or music session fe…" at bounding box center [244, 178] width 257 height 15
click at [207, 179] on input "Luxury Acoustic Panels That Make Every conversation, movie, or music session fe…" at bounding box center [244, 178] width 257 height 15
click at [210, 180] on input "Luxury Acoustic Panels That Make Every conversation, movie, or music session fe…" at bounding box center [244, 178] width 257 height 15
click at [243, 179] on input "Luxury Acoustic Panels That Make Every Conversation, movie, or music session fe…" at bounding box center [244, 178] width 257 height 15
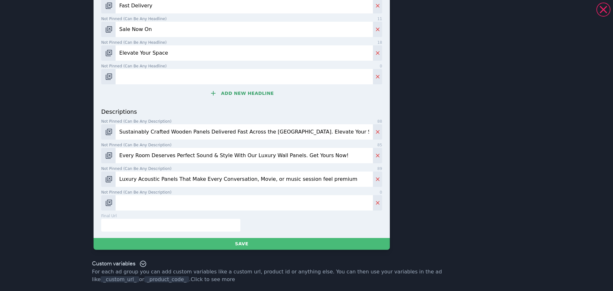
click at [254, 181] on input "Luxury Acoustic Panels That Make Every Conversation, Movie, or music session fe…" at bounding box center [244, 178] width 257 height 15
click at [261, 186] on input "Luxury Acoustic Panels That Make Every Conversation, Movie Or Music Session Fee…" at bounding box center [244, 178] width 257 height 15
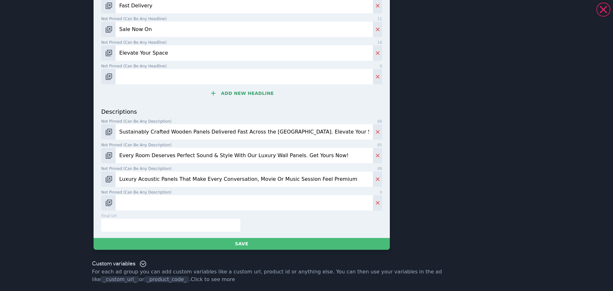
type input "Luxury Acoustic Panels That Make Every Conversation, Movie Or Music Session Fee…"
drag, startPoint x: 172, startPoint y: 230, endPoint x: 175, endPoint y: 233, distance: 4.7
click at [172, 230] on input "text" at bounding box center [170, 225] width 139 height 13
click at [144, 124] on input "Sustainably Crafted Wooden Panels Delivered Fast Across the [GEOGRAPHIC_DATA]. …" at bounding box center [244, 131] width 257 height 15
click at [143, 125] on input "Sustainably Crafted Wooden Panels Delivered Fast Across the [GEOGRAPHIC_DATA]. …" at bounding box center [244, 131] width 257 height 15
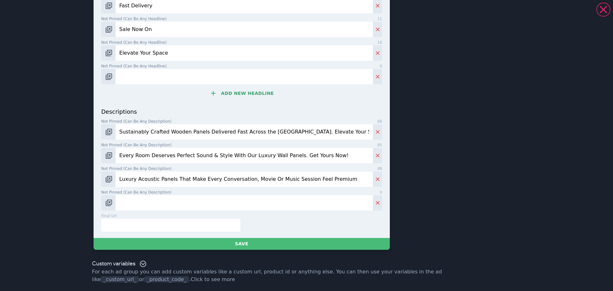
click at [143, 125] on input "Sustainably Crafted Wooden Panels Delivered Fast Across the [GEOGRAPHIC_DATA]. …" at bounding box center [244, 131] width 257 height 15
click at [159, 153] on input "Every Room Deserves Perfect Sound & Style With Our Luxury Wall Panels. Get Your…" at bounding box center [244, 155] width 257 height 15
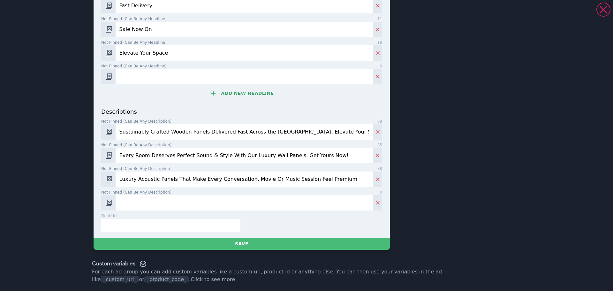
click at [191, 173] on input "Luxury Acoustic Panels That Make Every Conversation, Movie Or Music Session Fee…" at bounding box center [244, 178] width 257 height 15
click at [135, 215] on div "final url 0" at bounding box center [170, 216] width 139 height 6
click at [135, 220] on input "text" at bounding box center [170, 225] width 139 height 13
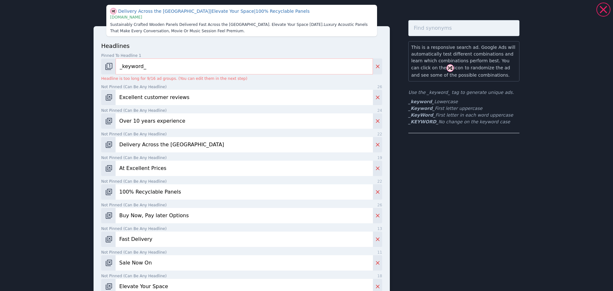
scroll to position [0, 0]
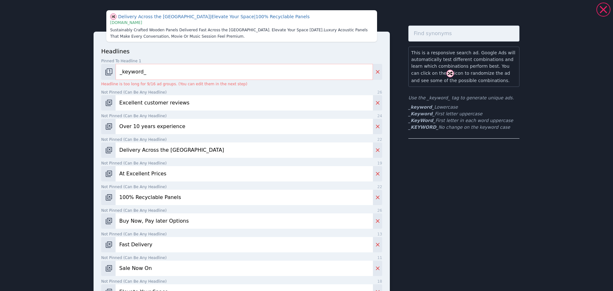
click at [149, 103] on input "Excellent customer reviews" at bounding box center [244, 102] width 257 height 15
click at [180, 108] on input "Excellent customer reviews" at bounding box center [244, 102] width 257 height 15
click at [140, 105] on input "Excellent customer reviews" at bounding box center [244, 102] width 257 height 15
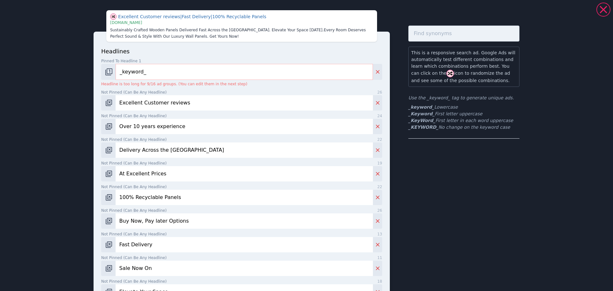
click at [162, 103] on input "Excellent Customer reviews" at bounding box center [244, 102] width 257 height 15
click at [162, 104] on input "Excellent Customer reviews" at bounding box center [244, 102] width 257 height 15
click at [162, 106] on input "Excellent Customer reviews" at bounding box center [244, 102] width 257 height 15
type input "Excellent Customer Reviews"
click at [139, 128] on input "Over 10 years experience" at bounding box center [244, 126] width 257 height 15
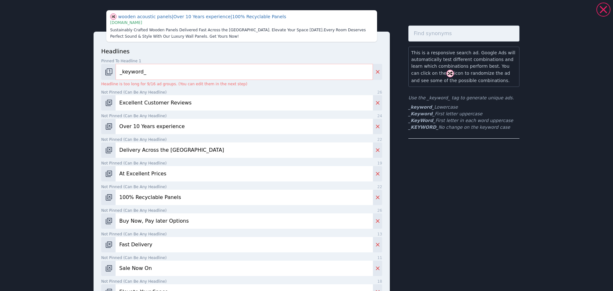
click at [151, 129] on input "Over 10 Years experience" at bounding box center [244, 126] width 257 height 15
type input "Over 10 Years Experience"
click at [142, 104] on input "Excellent Customer Reviews" at bounding box center [244, 102] width 257 height 15
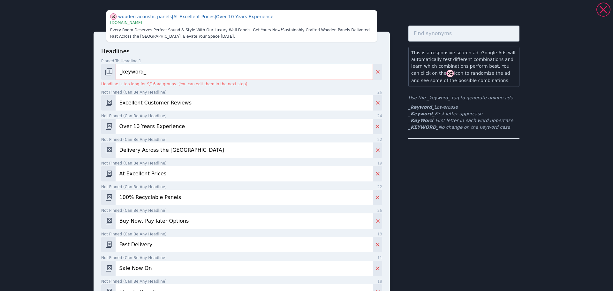
click at [178, 72] on input "_keyword_" at bounding box center [244, 72] width 257 height 16
click at [171, 109] on input "Excellent Customer Reviews" at bounding box center [244, 102] width 257 height 15
click at [146, 131] on input "Over 10 Years Experience" at bounding box center [244, 126] width 257 height 15
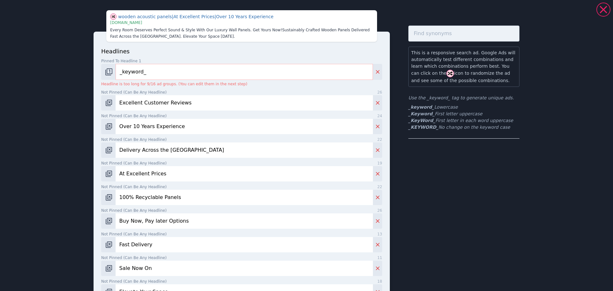
click at [159, 153] on input "Delivery Across the [GEOGRAPHIC_DATA]" at bounding box center [244, 149] width 257 height 15
click at [147, 168] on input "At Excellent Prices" at bounding box center [244, 173] width 257 height 15
click at [147, 173] on input "At Excellent Prices" at bounding box center [244, 173] width 257 height 15
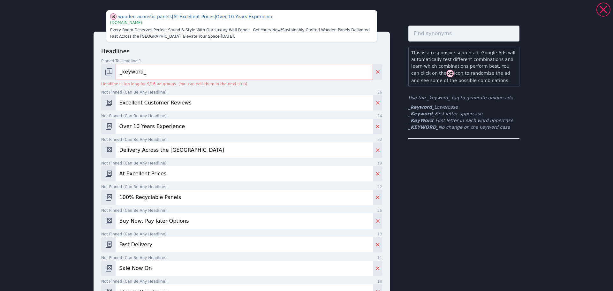
click at [147, 173] on input "At Excellent Prices" at bounding box center [244, 173] width 257 height 15
click at [171, 205] on div "headlines Pinned to headline 1 10 _keyword_ Headline is too long for 9/16 ad gr…" at bounding box center [241, 196] width 281 height 299
click at [171, 205] on input "100% Recyclable Panels" at bounding box center [244, 197] width 257 height 15
click at [171, 205] on div "headlines Pinned to headline 1 10 _keyword_ Headline is too long for 9/16 ad gr…" at bounding box center [241, 196] width 281 height 299
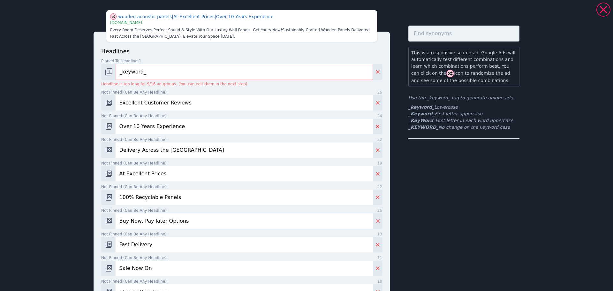
click at [171, 205] on div "headlines Pinned to headline 1 10 _keyword_ Headline is too long for 9/16 ad gr…" at bounding box center [241, 196] width 281 height 299
click at [138, 196] on input "100% Recyclable Panels" at bounding box center [244, 197] width 257 height 15
click at [154, 219] on input "Buy Now, Pay later Options" at bounding box center [244, 220] width 257 height 15
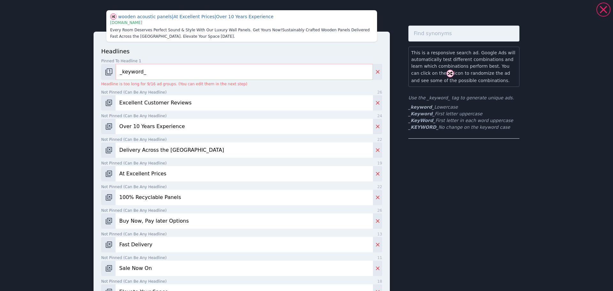
click at [154, 219] on input "Buy Now, Pay later Options" at bounding box center [244, 220] width 257 height 15
click at [131, 242] on input "Fast Delivery" at bounding box center [244, 244] width 257 height 15
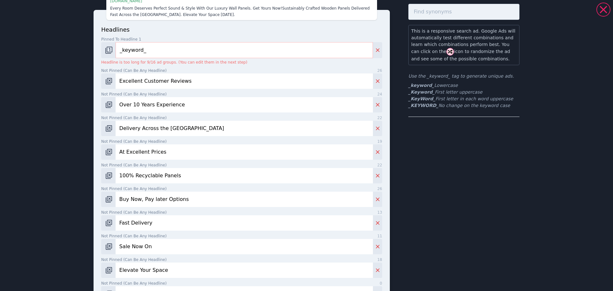
scroll to position [64, 0]
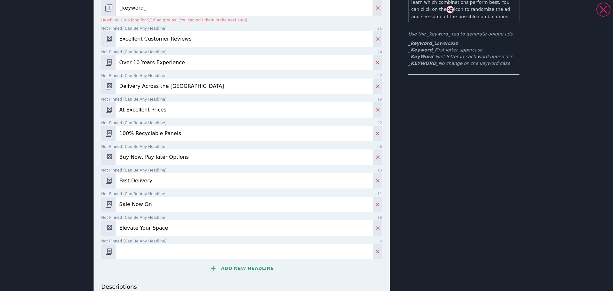
click at [149, 205] on input "Sale Now On" at bounding box center [244, 204] width 257 height 15
click at [139, 228] on input "Elevate Your Space" at bounding box center [244, 227] width 257 height 15
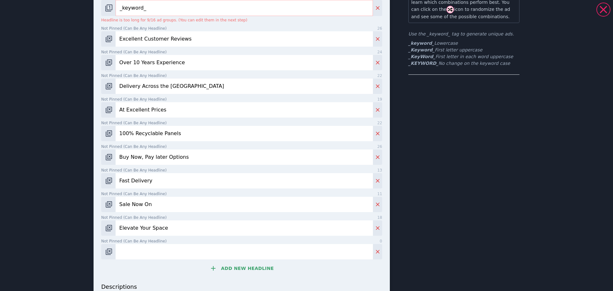
click at [139, 228] on input "Elevate Your Space" at bounding box center [244, 227] width 257 height 15
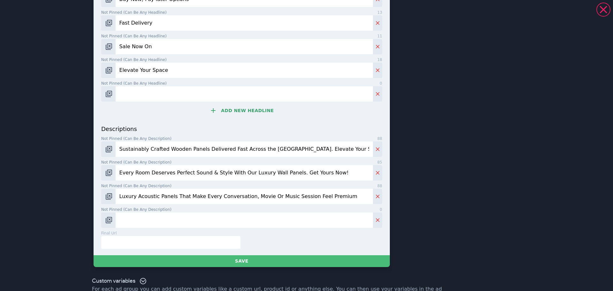
scroll to position [223, 0]
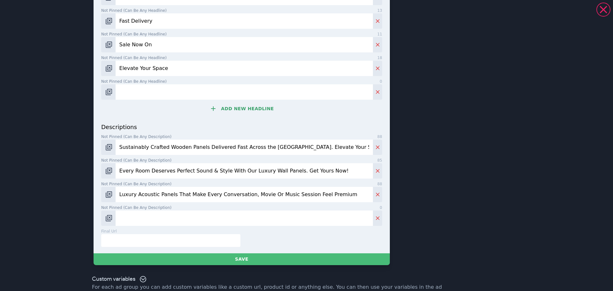
click at [206, 140] on input "Sustainably Crafted Wooden Panels Delivered Fast Across the [GEOGRAPHIC_DATA]. …" at bounding box center [244, 146] width 257 height 15
click at [170, 167] on input "Every Room Deserves Perfect Sound & Style With Our Luxury Wall Panels. Get Your…" at bounding box center [244, 170] width 257 height 15
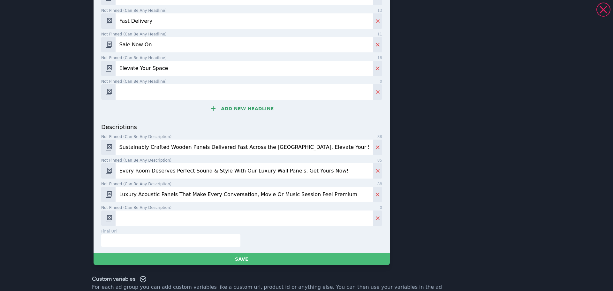
click at [170, 167] on input "Every Room Deserves Perfect Sound & Style With Our Luxury Wall Panels. Get Your…" at bounding box center [244, 170] width 257 height 15
click at [169, 197] on input "Luxury Acoustic Panels That Make Every Conversation, Movie Or Music Session Fee…" at bounding box center [244, 194] width 257 height 15
